Goal: Task Accomplishment & Management: Use online tool/utility

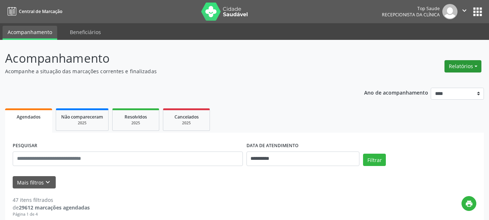
click at [452, 69] on button "Relatórios" at bounding box center [462, 66] width 37 height 12
click at [430, 82] on link "Agendamentos" at bounding box center [443, 82] width 78 height 10
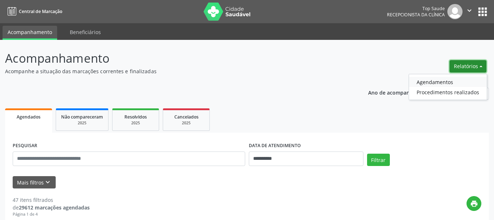
select select "*"
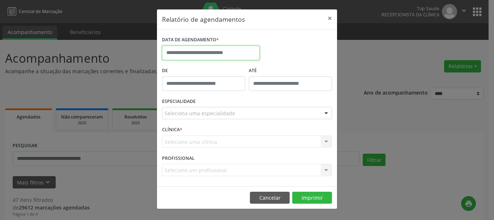
click at [214, 55] on input "text" at bounding box center [211, 53] width 98 height 14
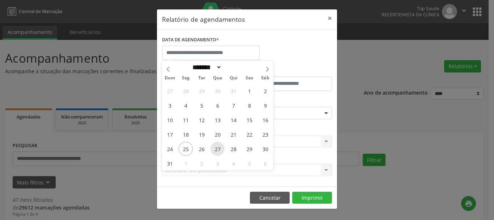
click at [216, 151] on span "27" at bounding box center [218, 149] width 14 height 14
type input "**********"
click at [219, 149] on span "27" at bounding box center [218, 149] width 14 height 14
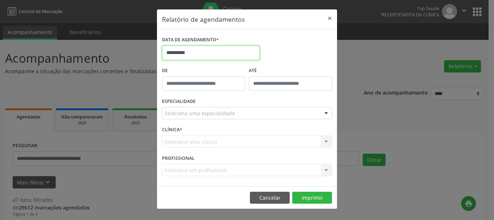
click at [206, 52] on input "**********" at bounding box center [211, 53] width 98 height 14
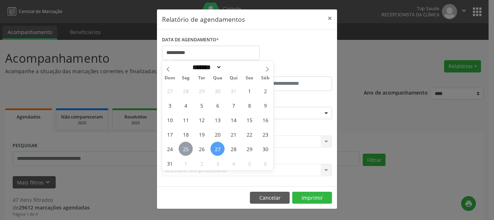
click at [185, 149] on span "25" at bounding box center [186, 149] width 14 height 14
type input "**********"
click at [185, 149] on span "25" at bounding box center [186, 149] width 14 height 14
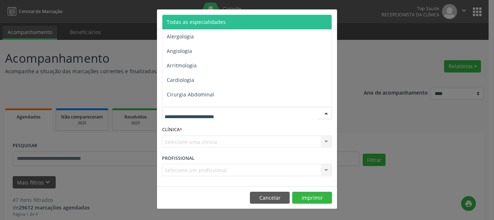
click at [223, 13] on header "Relatório de agendamentos ×" at bounding box center [247, 19] width 180 height 20
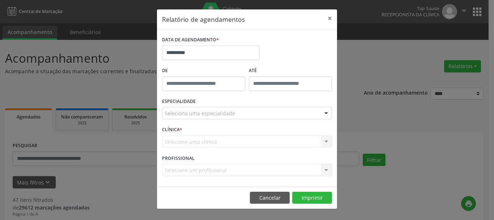
click at [249, 115] on div "Seleciona uma especialidade" at bounding box center [247, 113] width 170 height 12
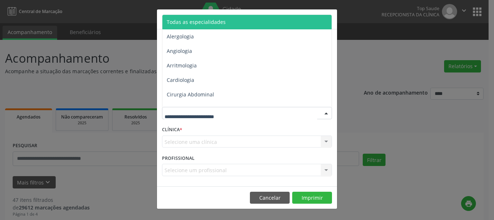
click at [232, 23] on span "Todas as especialidades" at bounding box center [248, 22] width 170 height 14
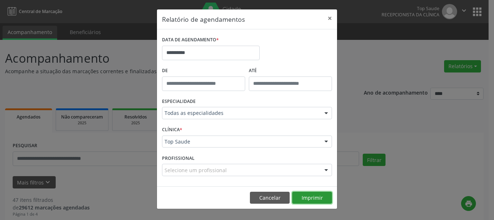
click at [312, 196] on button "Imprimir" at bounding box center [312, 197] width 40 height 12
click at [277, 200] on button "Cancelar" at bounding box center [270, 197] width 40 height 12
